Goal: Book appointment/travel/reservation

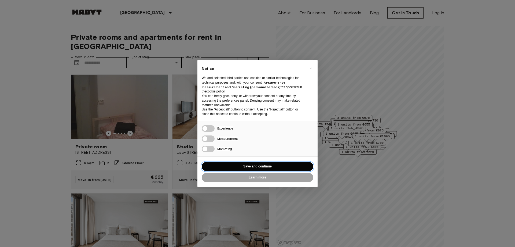
click at [269, 166] on button "Save and continue" at bounding box center [258, 166] width 112 height 9
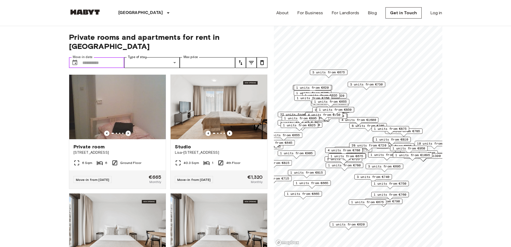
click at [107, 57] on input "Move-in date" at bounding box center [103, 62] width 42 height 11
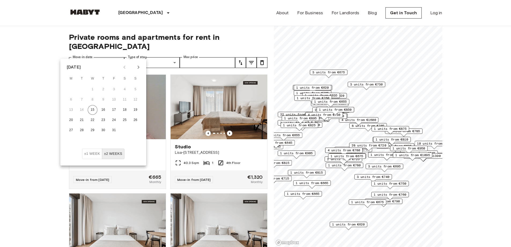
click at [139, 65] on icon "Next month" at bounding box center [138, 67] width 6 height 6
click at [72, 120] on button "19" at bounding box center [71, 120] width 10 height 10
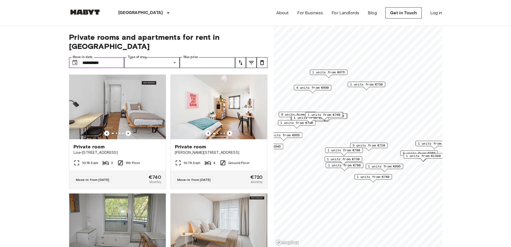
type input "**********"
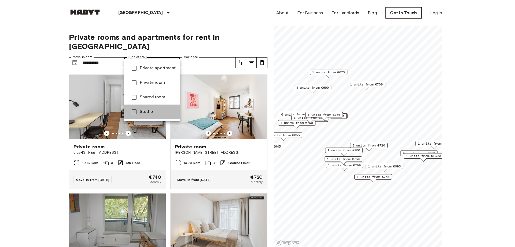
click at [144, 113] on span "Studio" at bounding box center [158, 111] width 36 height 6
type input "******"
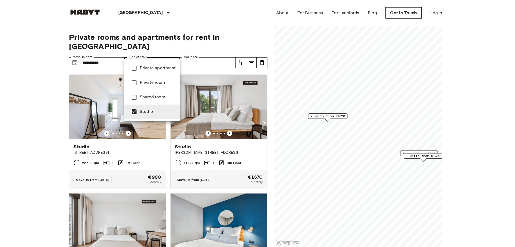
click at [21, 119] on div at bounding box center [257, 123] width 515 height 247
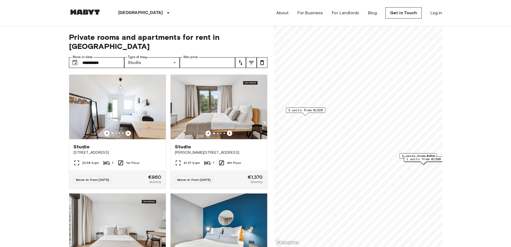
click at [418, 154] on span "2 units from €960" at bounding box center [418, 155] width 33 height 5
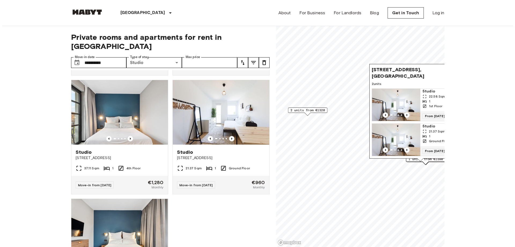
scroll to position [349, 0]
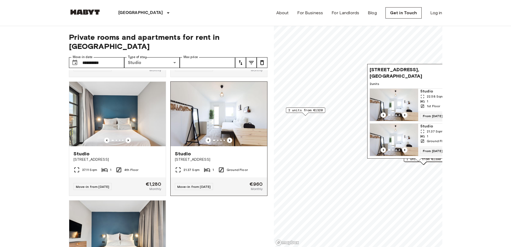
click at [239, 114] on img at bounding box center [219, 114] width 97 height 64
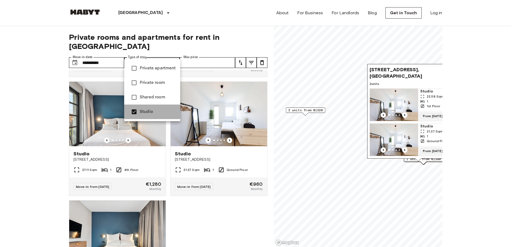
click at [151, 108] on li "Studio" at bounding box center [152, 111] width 56 height 14
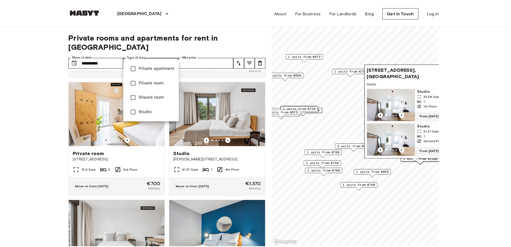
scroll to position [713, 0]
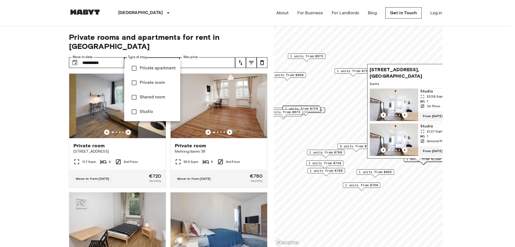
click at [157, 69] on span "Private apartment" at bounding box center [158, 68] width 36 height 6
type input "**********"
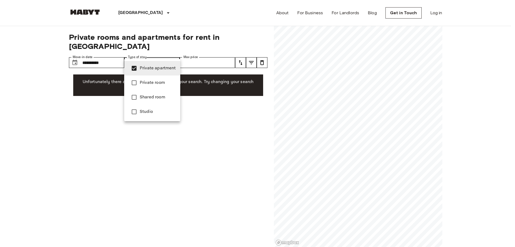
click at [157, 69] on span "Private apartment" at bounding box center [158, 68] width 36 height 6
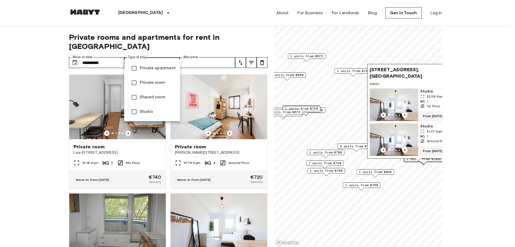
click at [157, 83] on span "Private room" at bounding box center [158, 82] width 36 height 6
type input "**********"
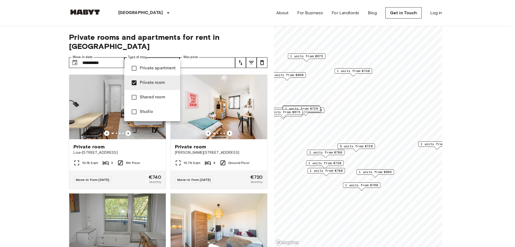
click at [157, 84] on span "Private room" at bounding box center [158, 82] width 36 height 6
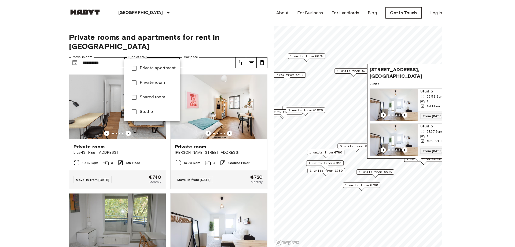
click at [149, 98] on span "Shared room" at bounding box center [158, 97] width 36 height 6
type input "**********"
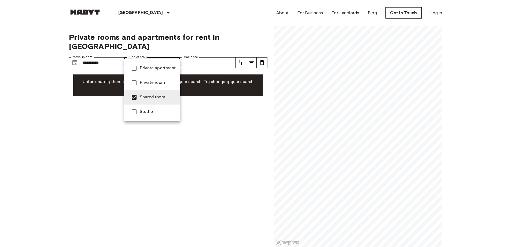
click at [149, 98] on span "Shared room" at bounding box center [158, 97] width 36 height 6
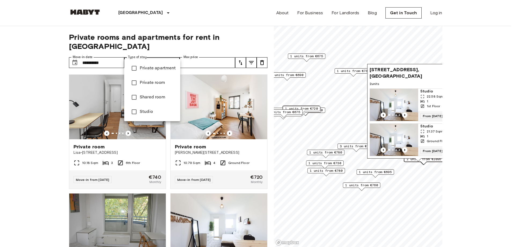
click at [148, 84] on span "Private room" at bounding box center [158, 82] width 36 height 6
type input "**********"
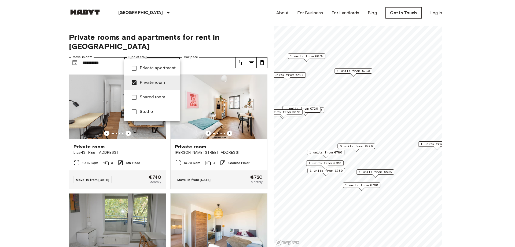
click at [37, 110] on div at bounding box center [257, 123] width 515 height 247
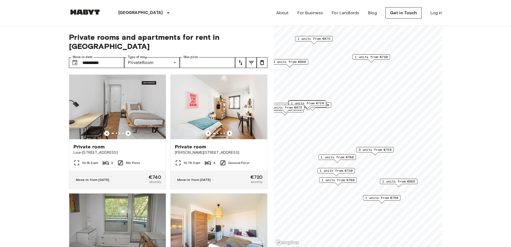
click at [397, 183] on span "1 units from €695" at bounding box center [398, 181] width 33 height 5
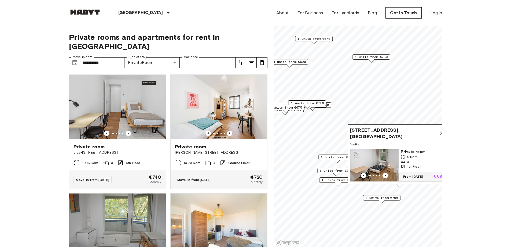
click at [390, 156] on img "Map marker" at bounding box center [374, 165] width 48 height 32
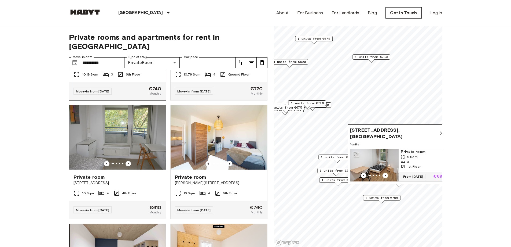
scroll to position [107, 0]
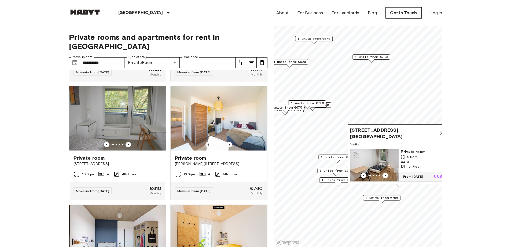
click at [125, 105] on img at bounding box center [117, 118] width 97 height 64
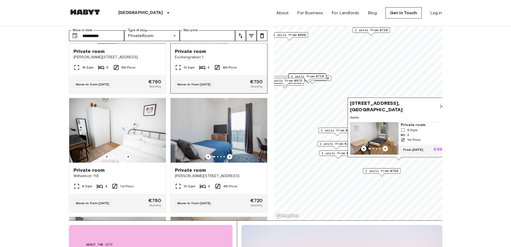
scroll to position [671, 0]
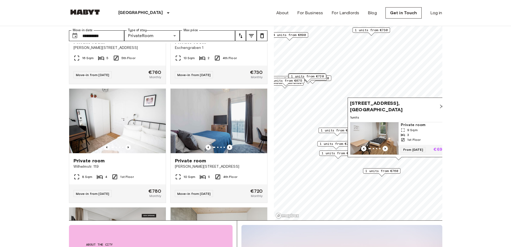
click at [398, 172] on span "1 units from €760" at bounding box center [381, 170] width 33 height 5
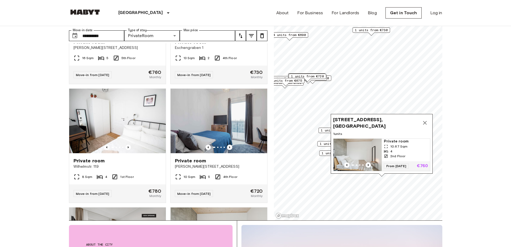
click at [422, 119] on icon "Map marker" at bounding box center [425, 122] width 6 height 6
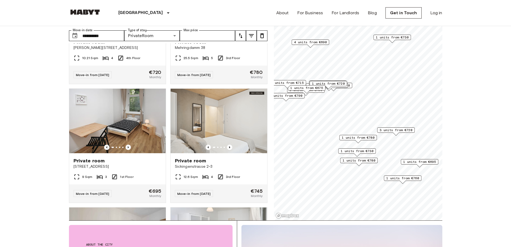
click at [359, 151] on span "1 units from €730" at bounding box center [357, 150] width 33 height 5
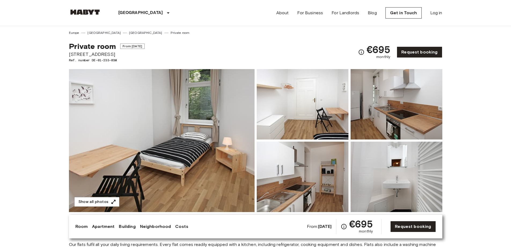
click at [235, 90] on img at bounding box center [162, 140] width 186 height 143
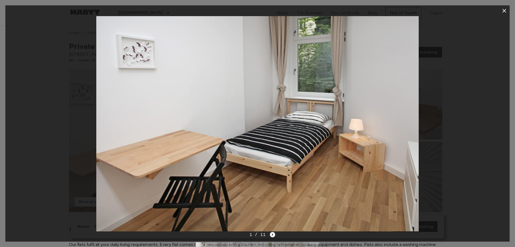
click at [273, 236] on icon "Next image" at bounding box center [272, 234] width 5 height 5
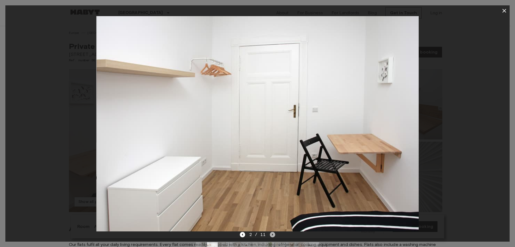
click at [273, 236] on icon "Next image" at bounding box center [272, 234] width 5 height 5
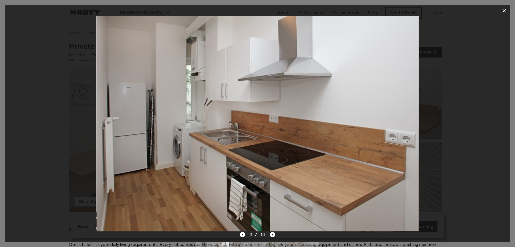
click at [273, 236] on icon "Next image" at bounding box center [272, 234] width 5 height 5
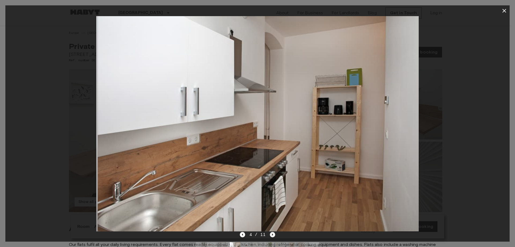
click at [273, 236] on icon "Next image" at bounding box center [272, 234] width 5 height 5
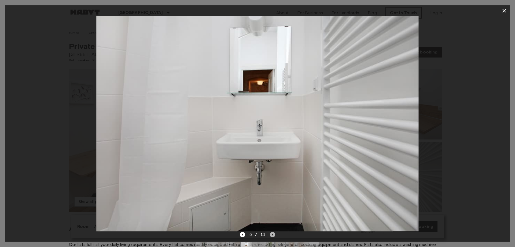
click at [273, 236] on icon "Next image" at bounding box center [272, 234] width 5 height 5
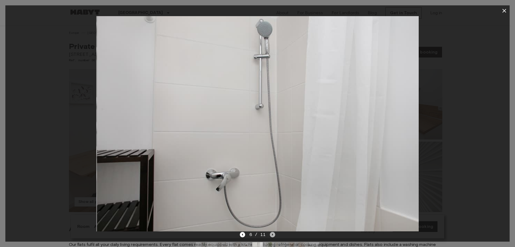
click at [273, 236] on icon "Next image" at bounding box center [272, 234] width 5 height 5
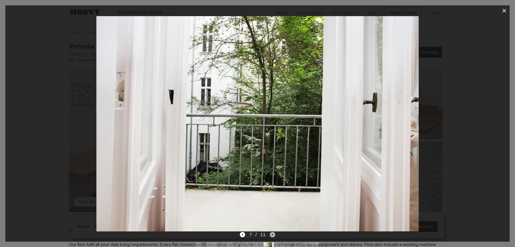
click at [273, 236] on icon "Next image" at bounding box center [272, 234] width 5 height 5
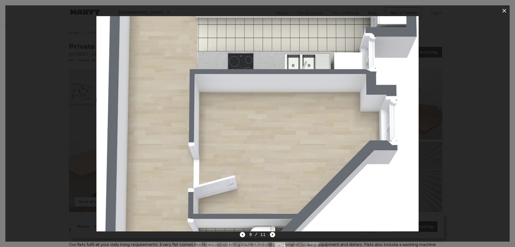
click at [273, 236] on icon "Next image" at bounding box center [272, 234] width 5 height 5
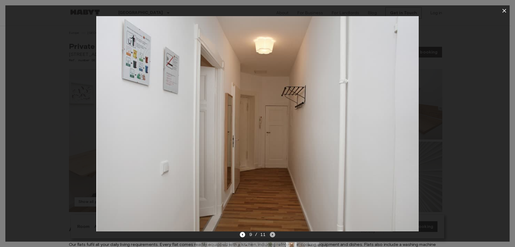
click at [273, 236] on icon "Next image" at bounding box center [272, 234] width 5 height 5
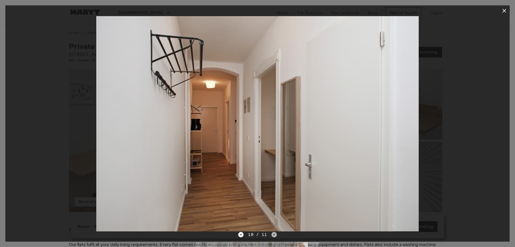
click at [273, 236] on icon "Next image" at bounding box center [274, 234] width 5 height 5
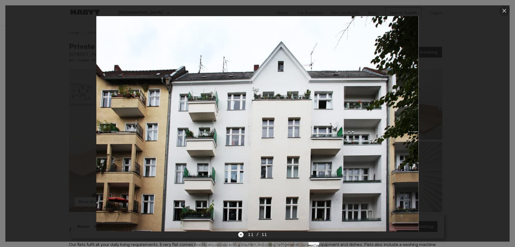
click at [503, 12] on icon "button" at bounding box center [505, 11] width 4 height 4
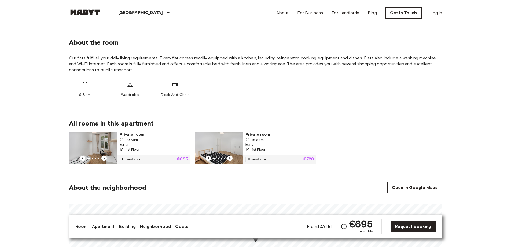
scroll to position [188, 0]
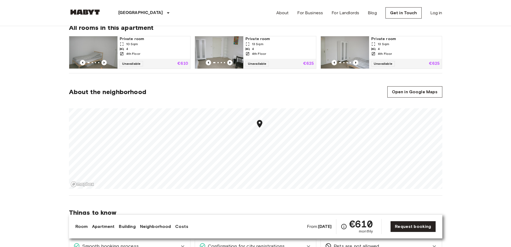
scroll to position [322, 0]
